Goal: Task Accomplishment & Management: Manage account settings

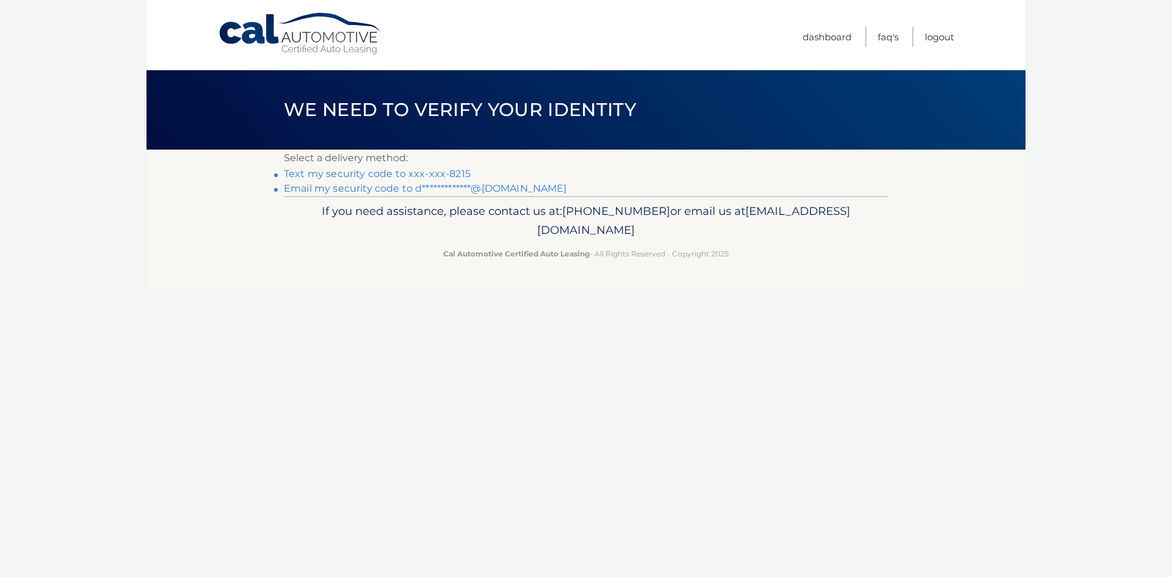
click at [454, 176] on link "Text my security code to xxx-xxx-8215" at bounding box center [377, 174] width 187 height 12
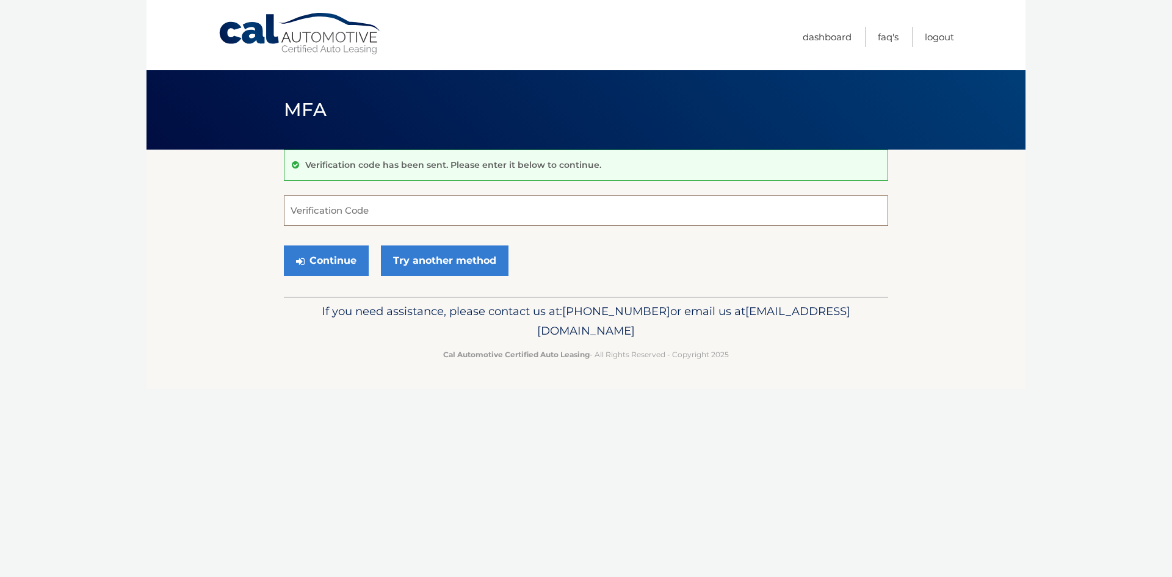
click at [440, 212] on input "Verification Code" at bounding box center [586, 210] width 605 height 31
type input "580541"
click at [324, 264] on button "Continue" at bounding box center [326, 260] width 85 height 31
